Goal: Check status

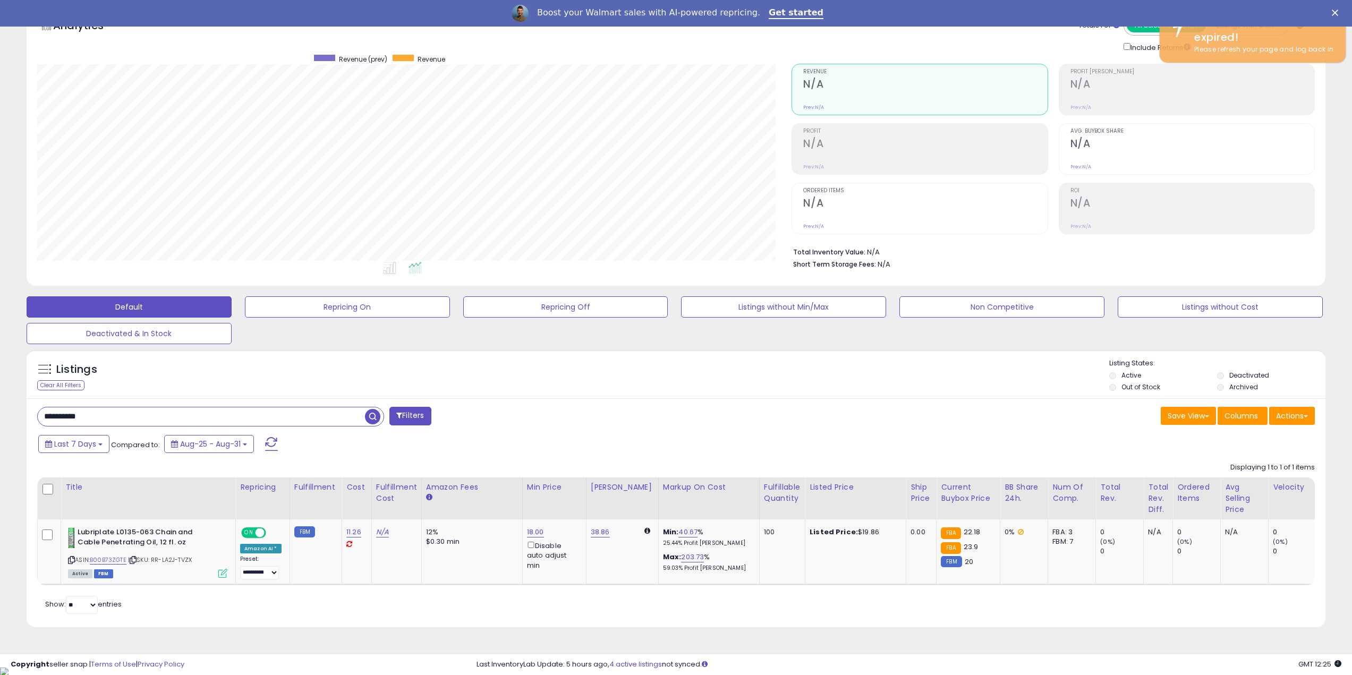
scroll to position [218, 755]
